Goal: Information Seeking & Learning: Learn about a topic

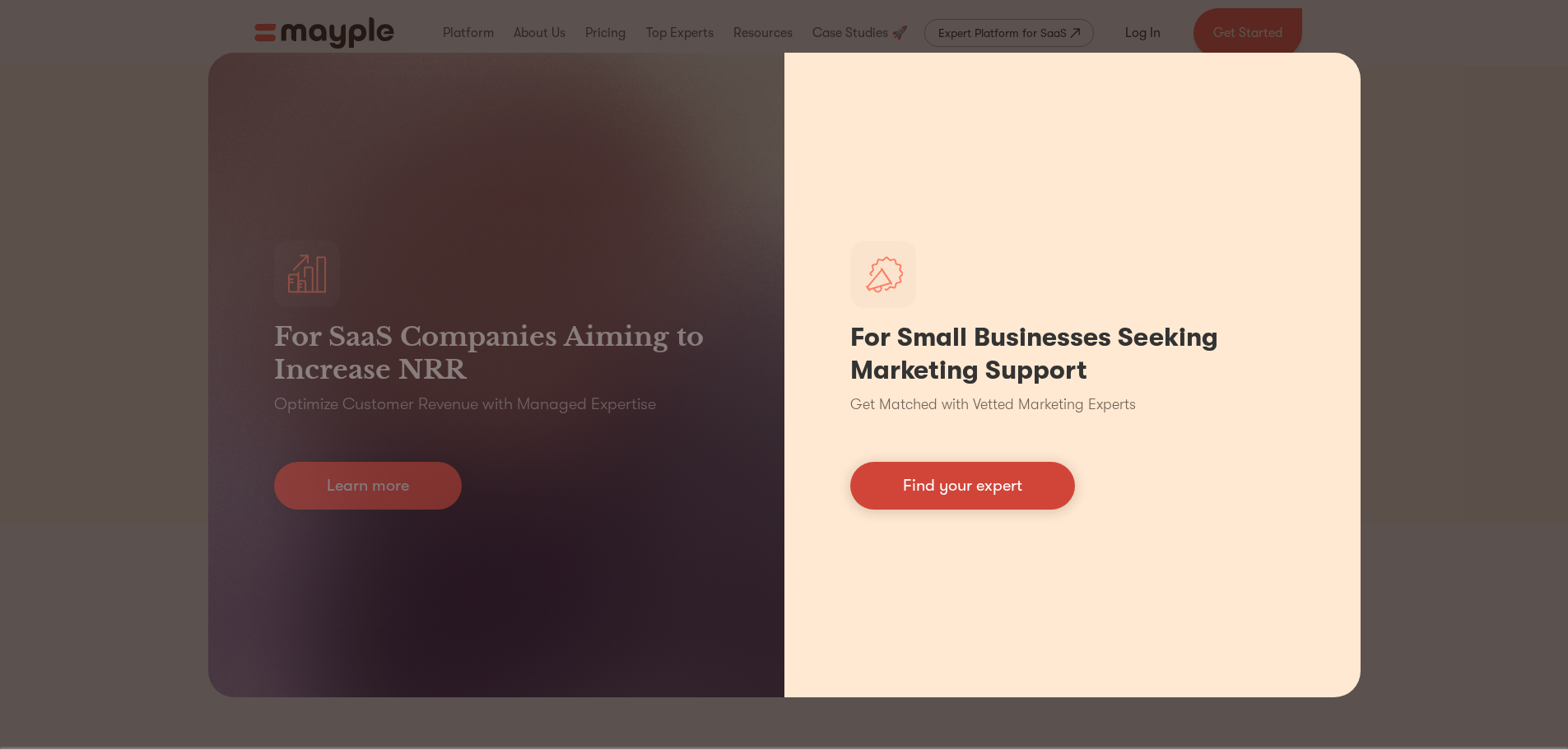
click at [949, 477] on link "Find your expert" at bounding box center [963, 485] width 225 height 47
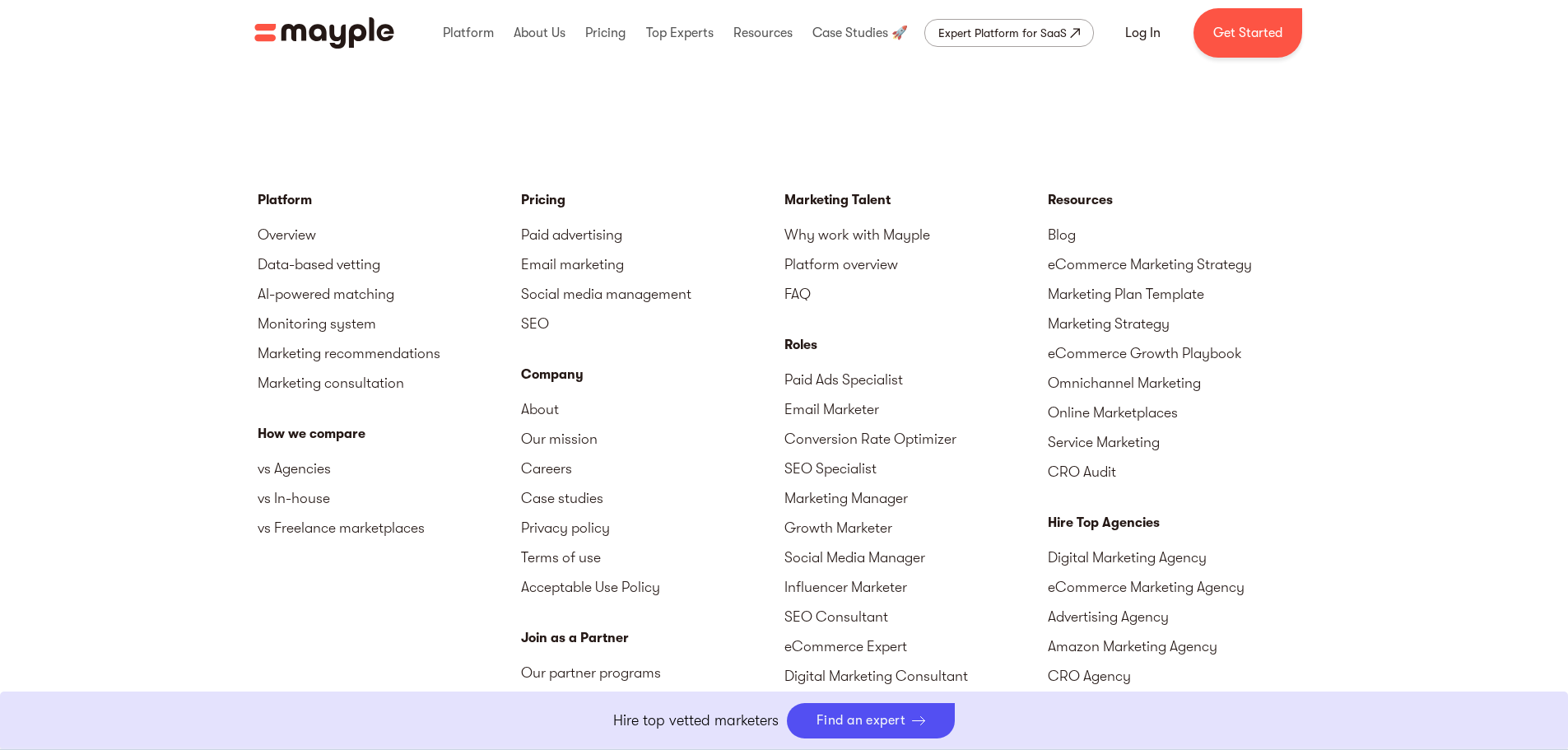
scroll to position [7058, 0]
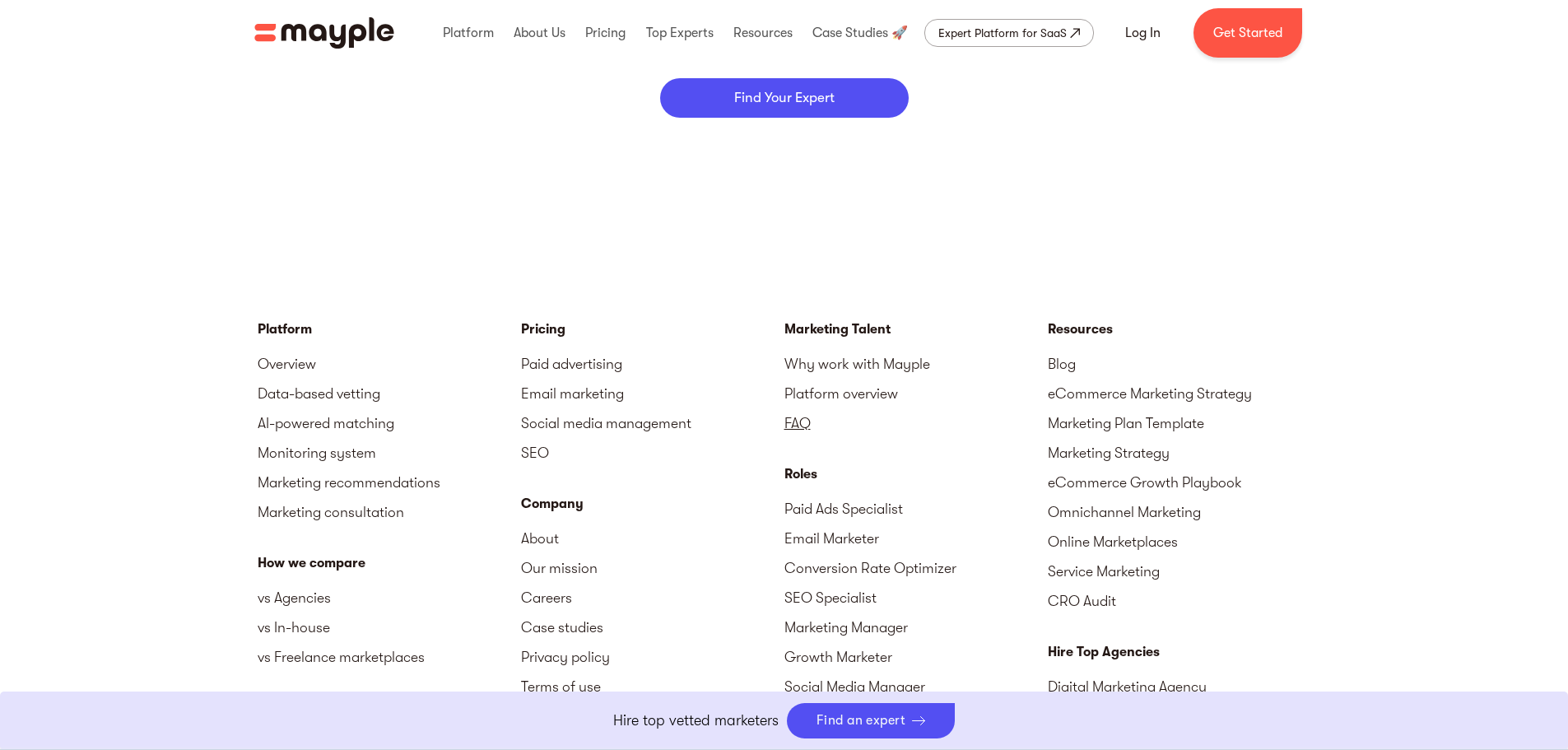
click at [810, 422] on link "FAQ" at bounding box center [916, 423] width 264 height 30
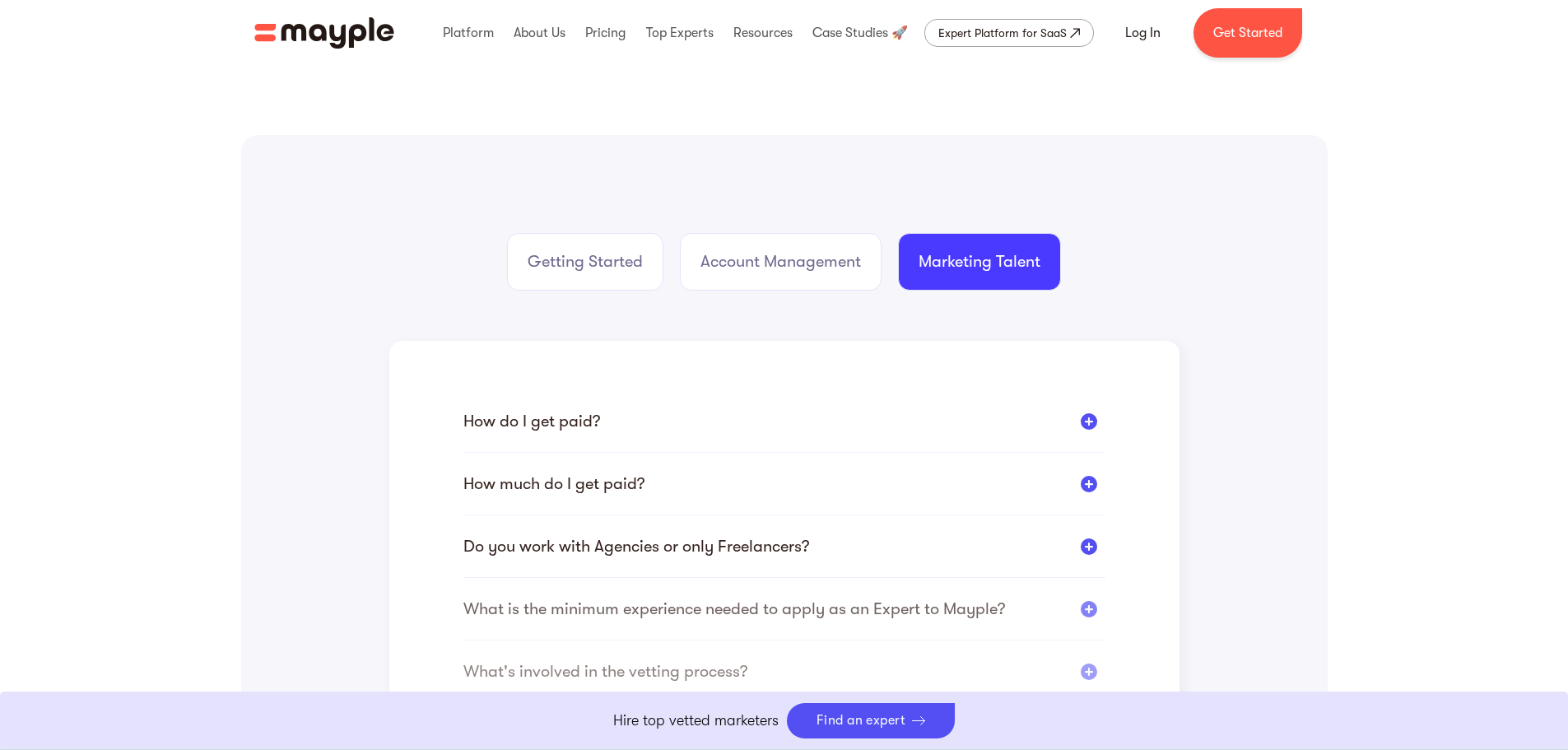
scroll to position [329, 0]
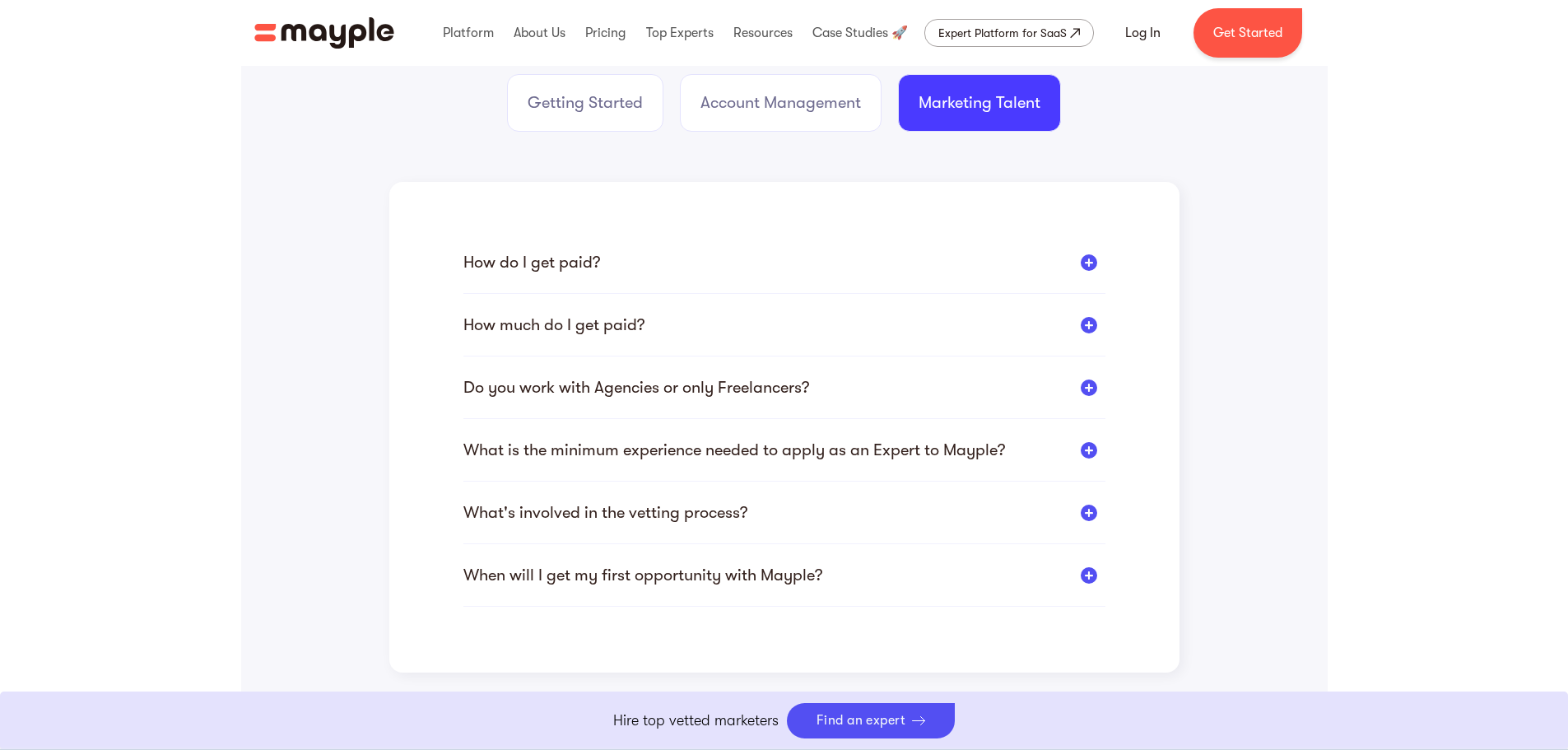
click at [1086, 263] on div at bounding box center [1088, 262] width 16 height 16
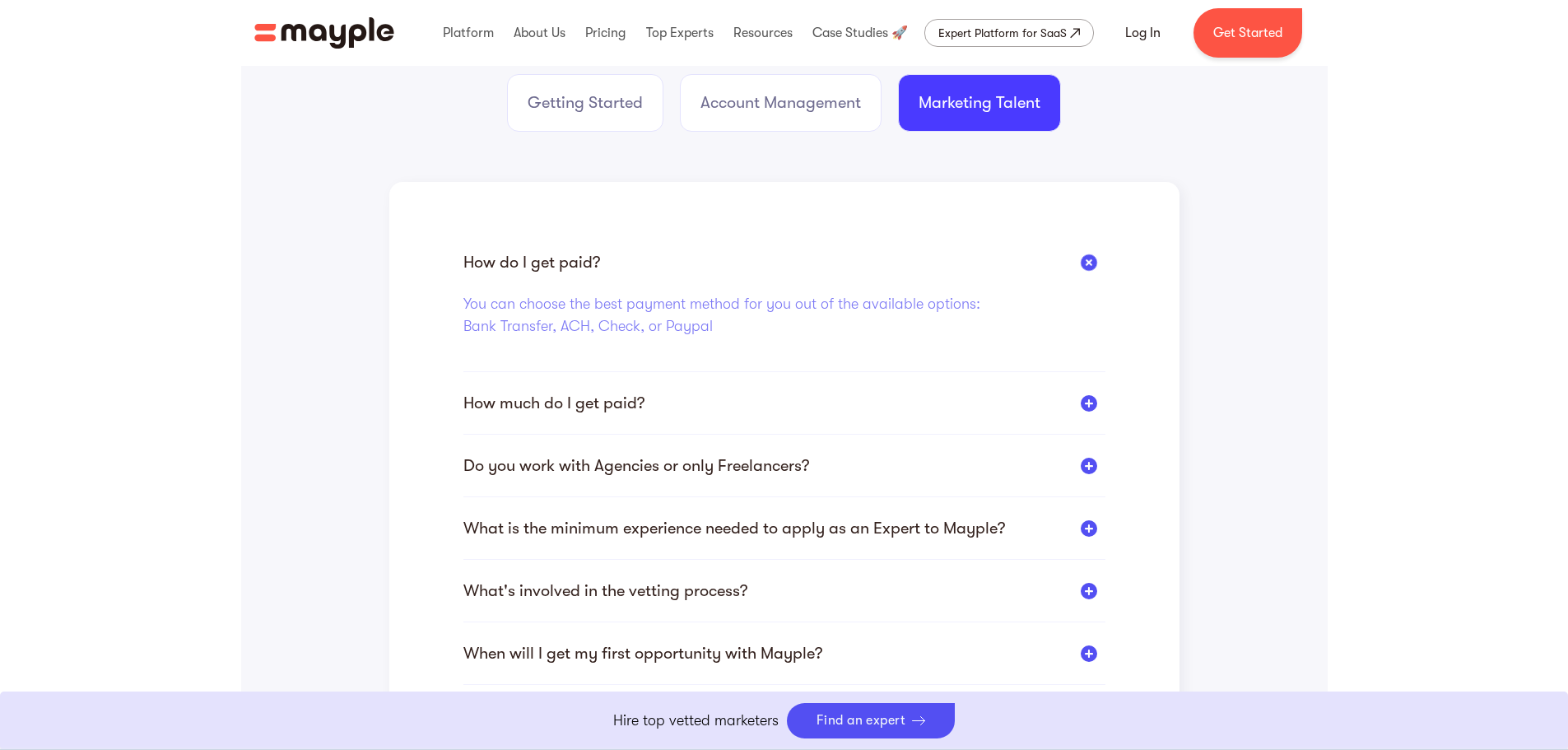
click at [1085, 404] on div at bounding box center [1088, 402] width 16 height 16
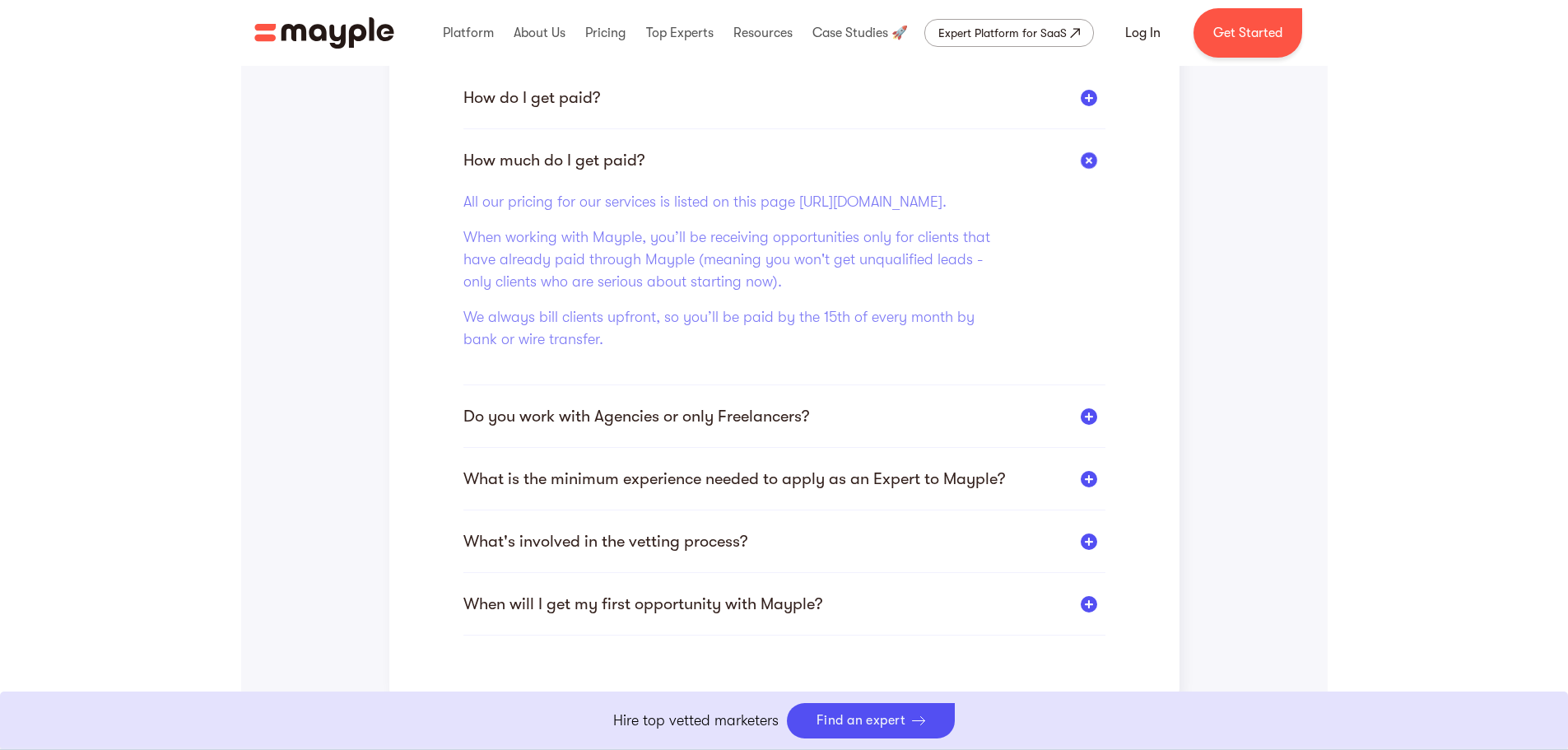
scroll to position [577, 0]
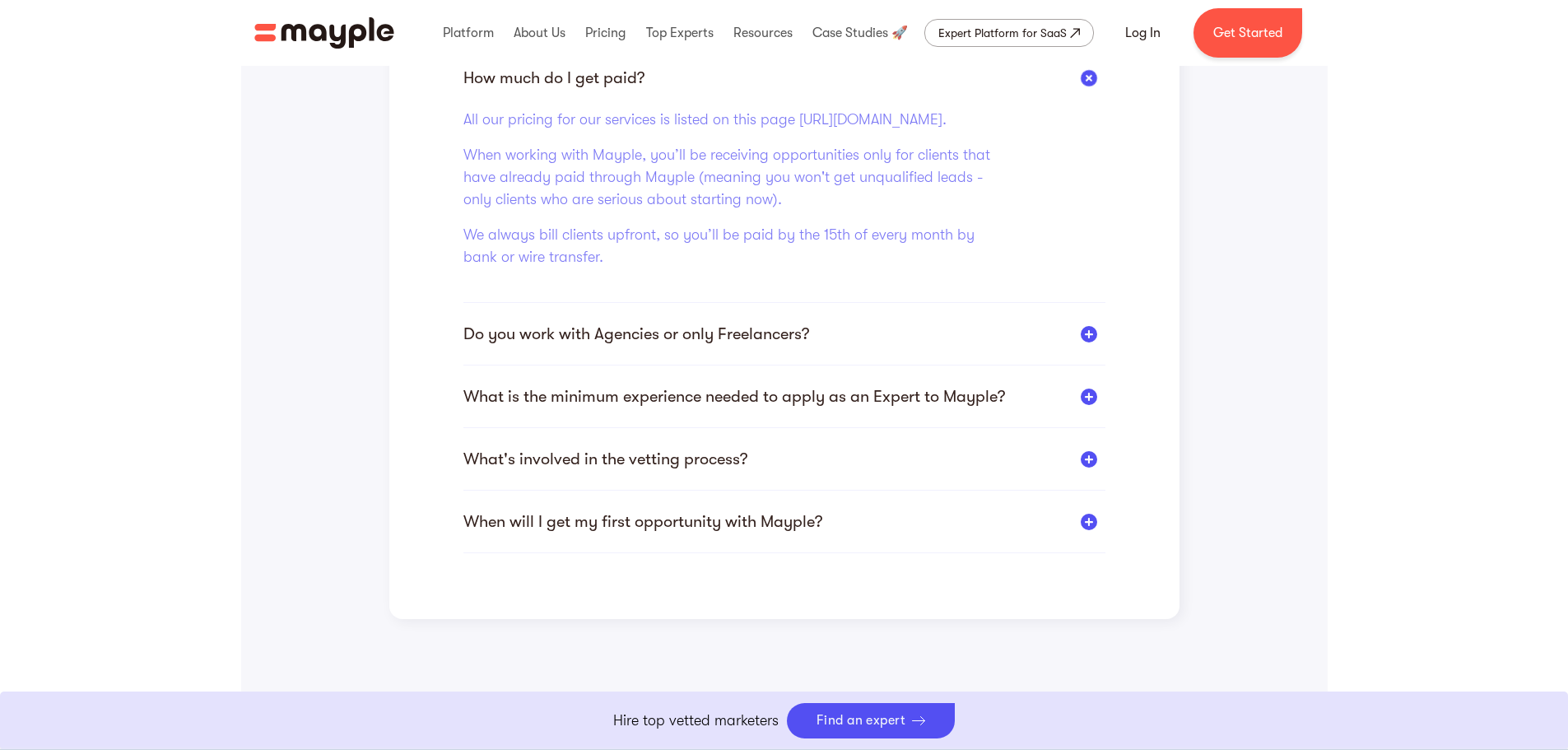
click at [1092, 342] on div at bounding box center [1088, 334] width 16 height 16
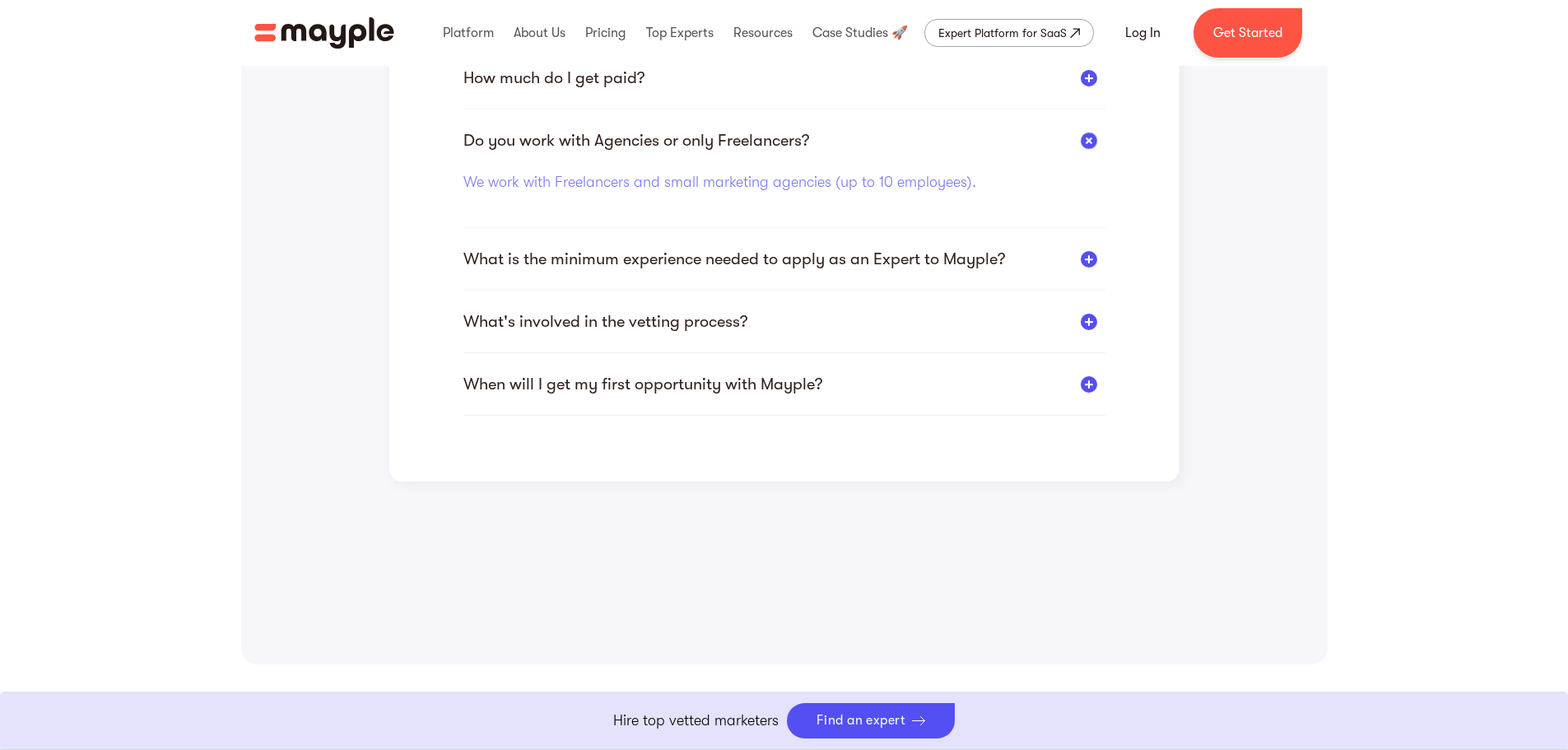
click at [1088, 263] on div at bounding box center [1088, 259] width 16 height 16
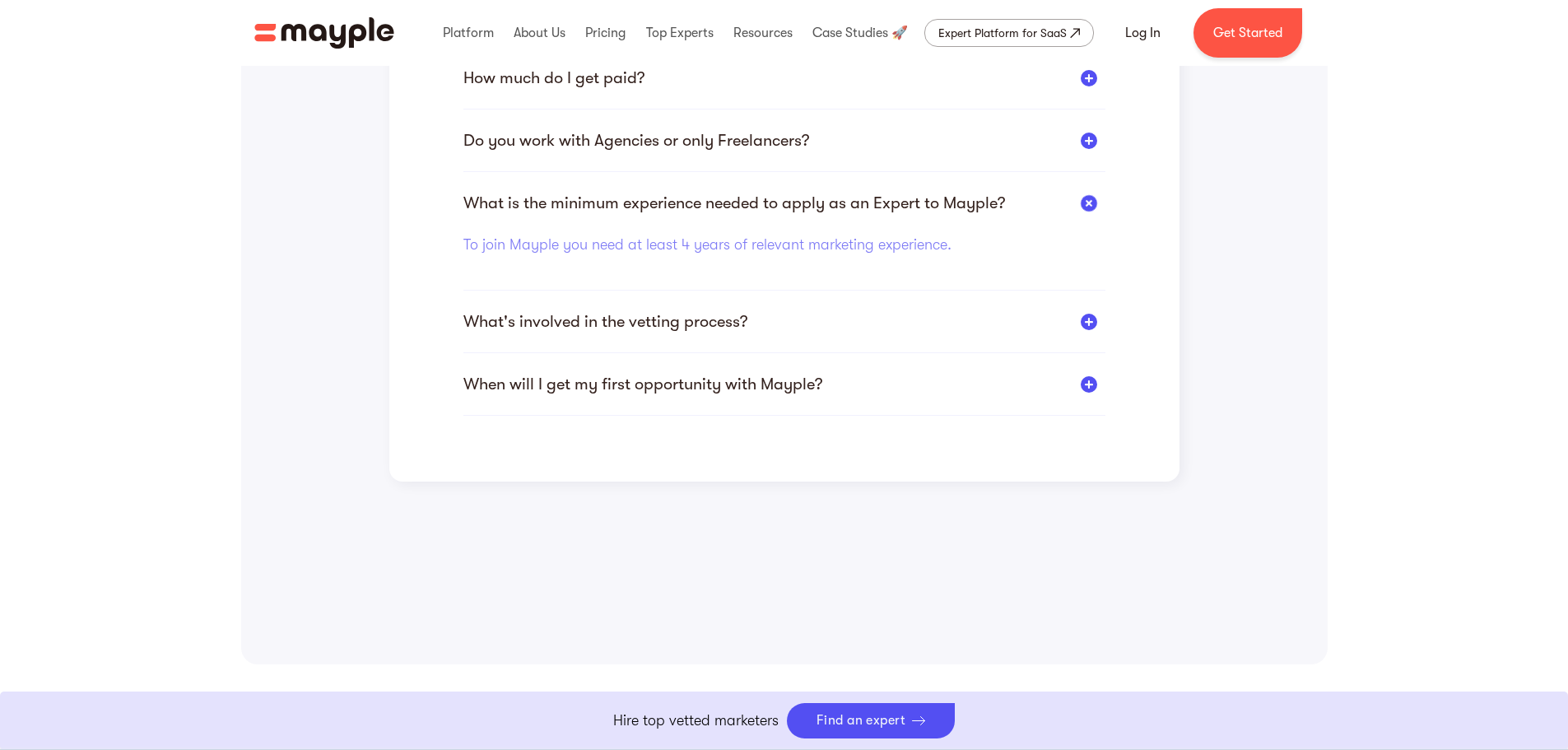
click at [1101, 326] on div "What's involved in the vetting process?" at bounding box center [784, 321] width 642 height 20
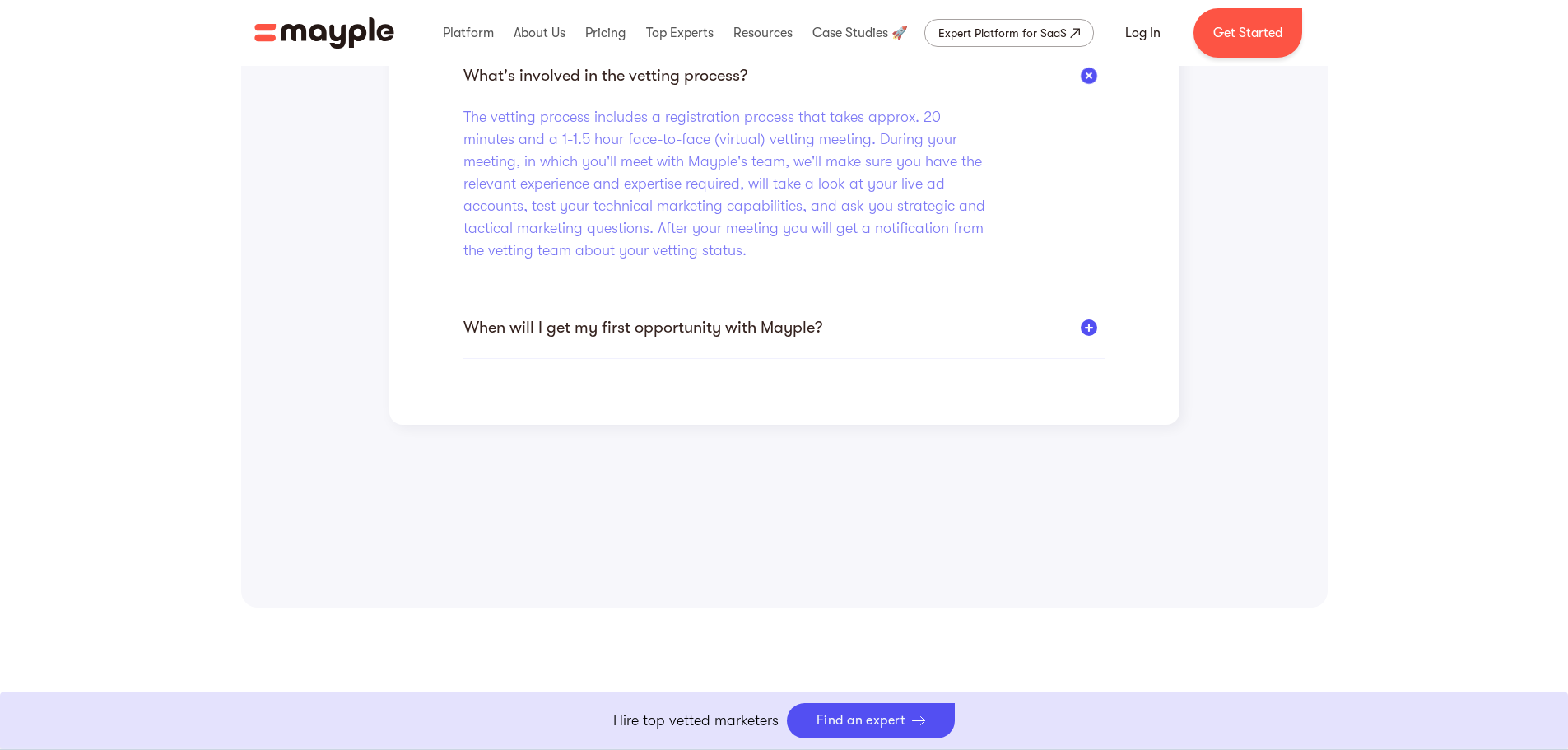
scroll to position [824, 0]
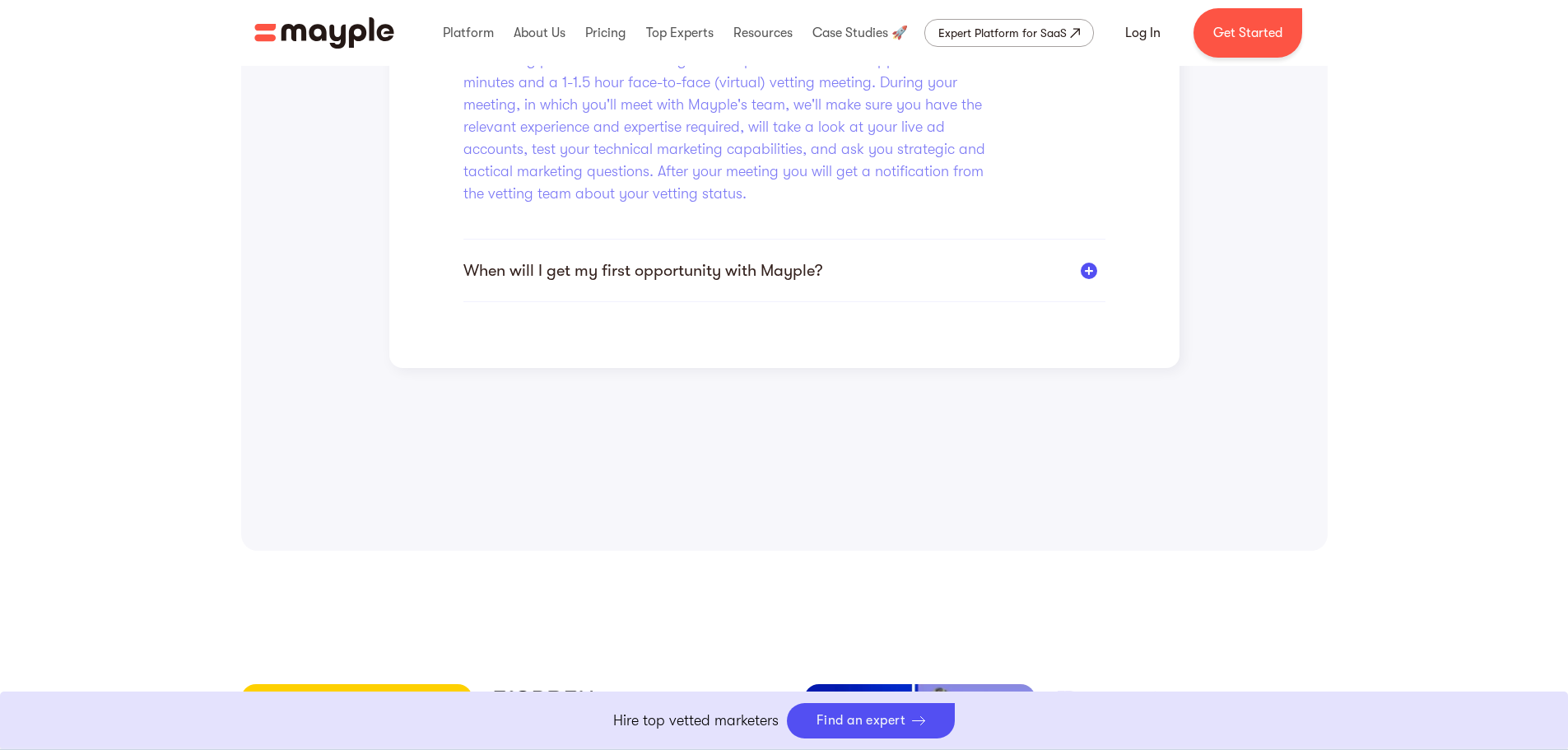
click at [1081, 272] on div at bounding box center [1088, 271] width 16 height 16
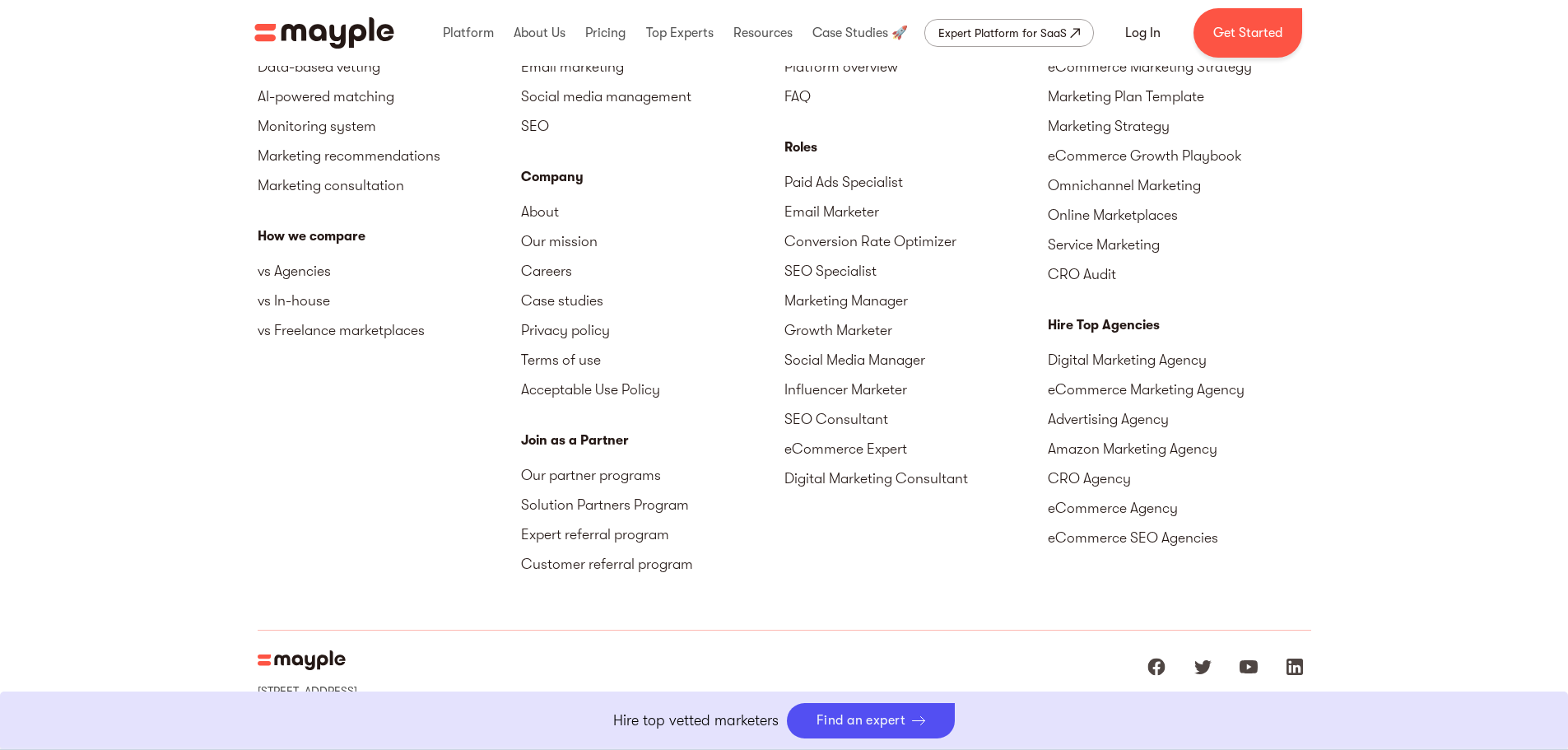
scroll to position [2309, 0]
